Goal: Submit feedback/report problem

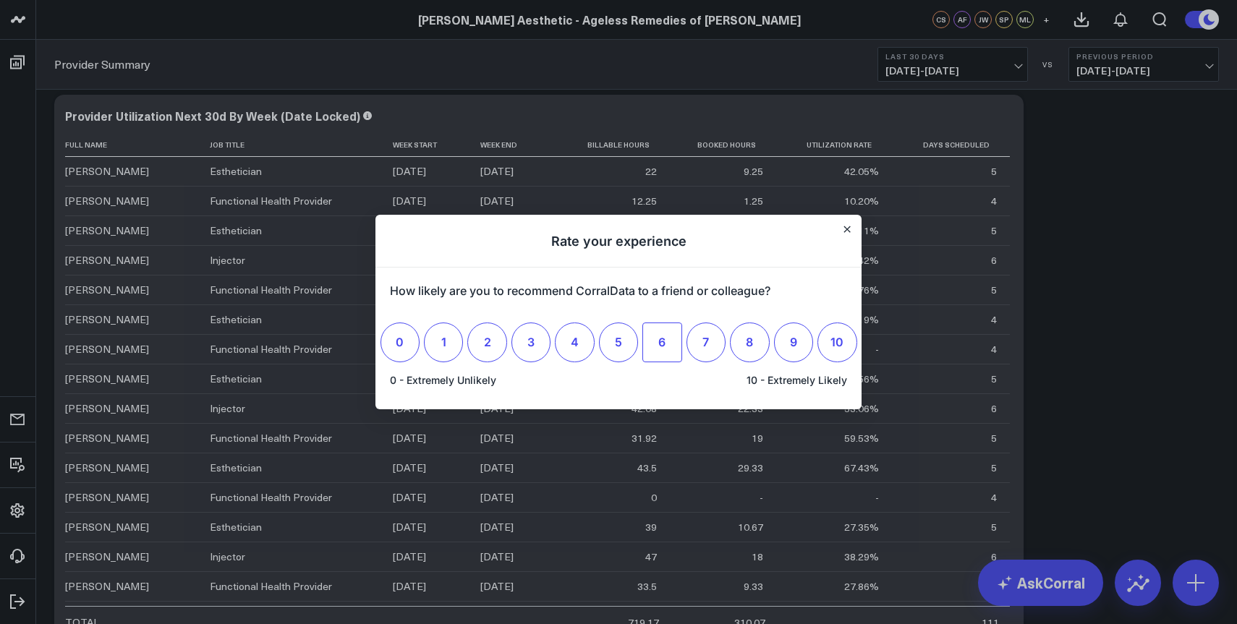
click at [654, 342] on label "6" at bounding box center [661, 342] width 39 height 39
click at [662, 342] on input "6" at bounding box center [662, 342] width 0 height 0
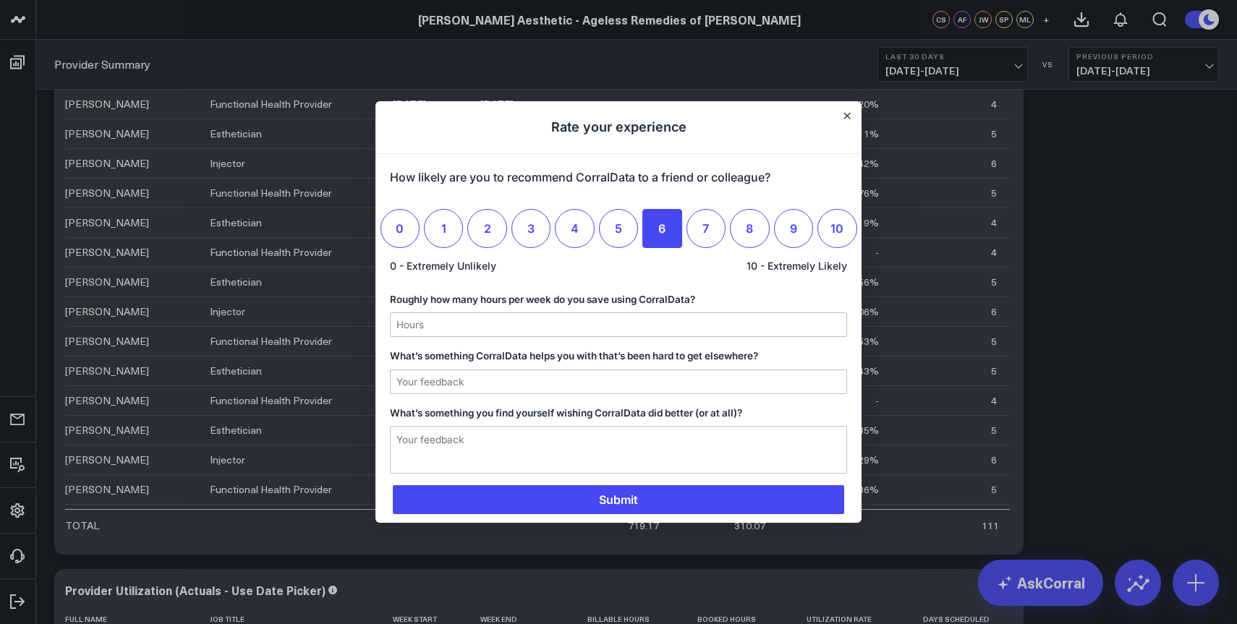
scroll to position [765, 0]
click at [848, 114] on icon "Close" at bounding box center [846, 115] width 7 height 7
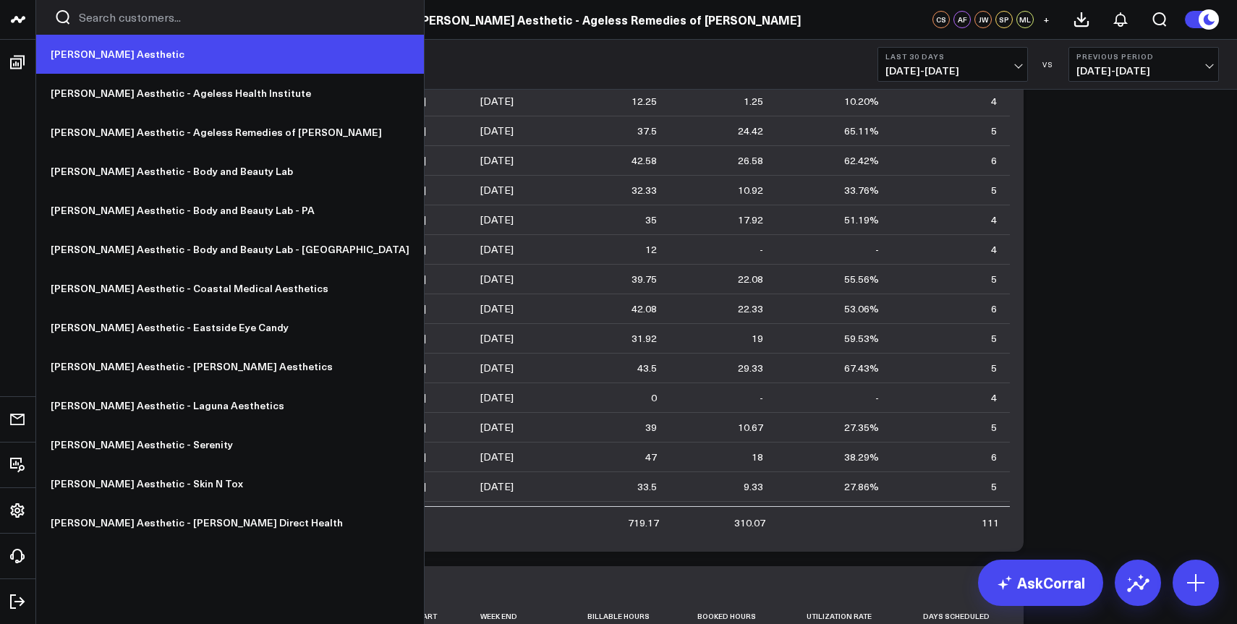
click at [72, 54] on link "[PERSON_NAME] Aesthetic" at bounding box center [230, 54] width 388 height 39
